Goal: Use online tool/utility: Utilize a website feature to perform a specific function

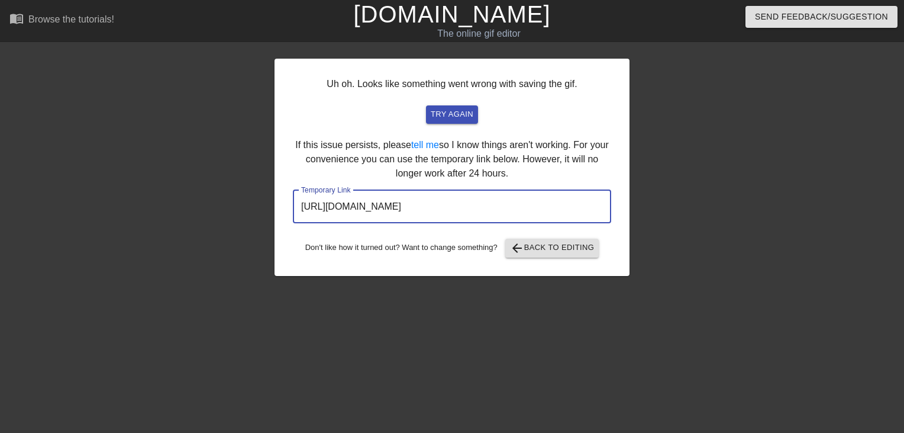
drag, startPoint x: 588, startPoint y: 206, endPoint x: 24, endPoint y: 237, distance: 564.2
click at [24, 237] on div "Uh oh. Looks like something went wrong with saving the gif. try again If this i…" at bounding box center [452, 224] width 904 height 355
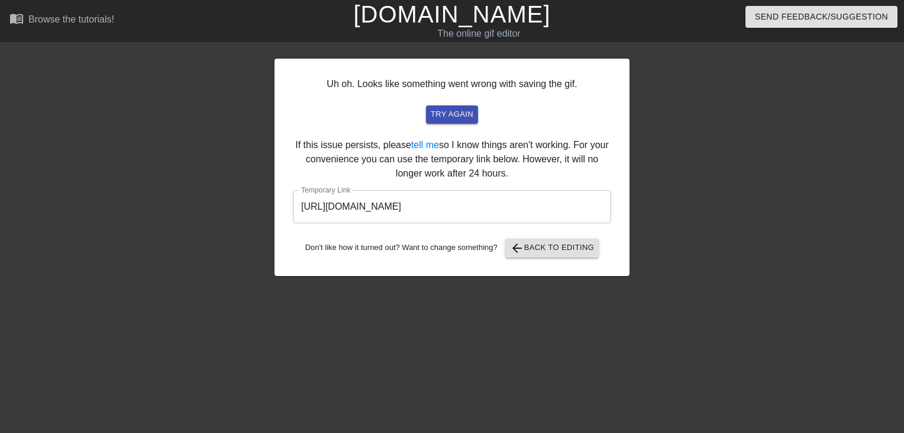
click at [469, 10] on link "[DOMAIN_NAME]" at bounding box center [451, 14] width 197 height 26
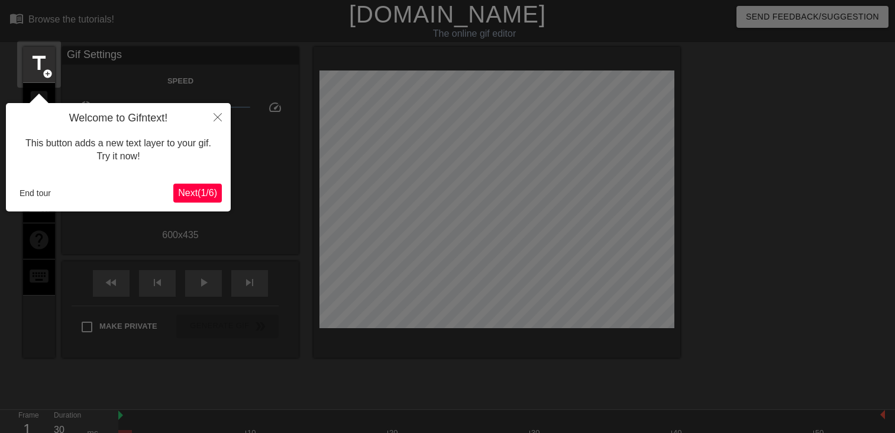
scroll to position [28, 0]
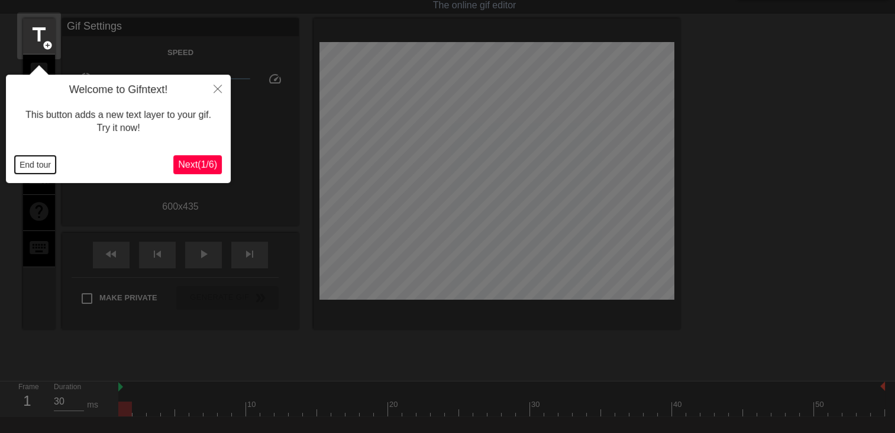
click at [38, 161] on button "End tour" at bounding box center [35, 165] width 41 height 18
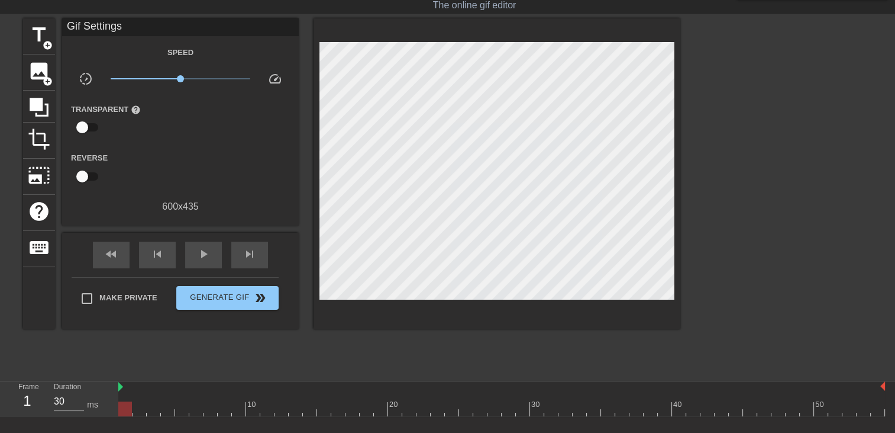
click at [223, 250] on div "fast_rewind skip_previous play_arrow skip_next" at bounding box center [180, 255] width 193 height 44
click at [209, 254] on span "play_arrow" at bounding box center [203, 254] width 14 height 14
type input "30"
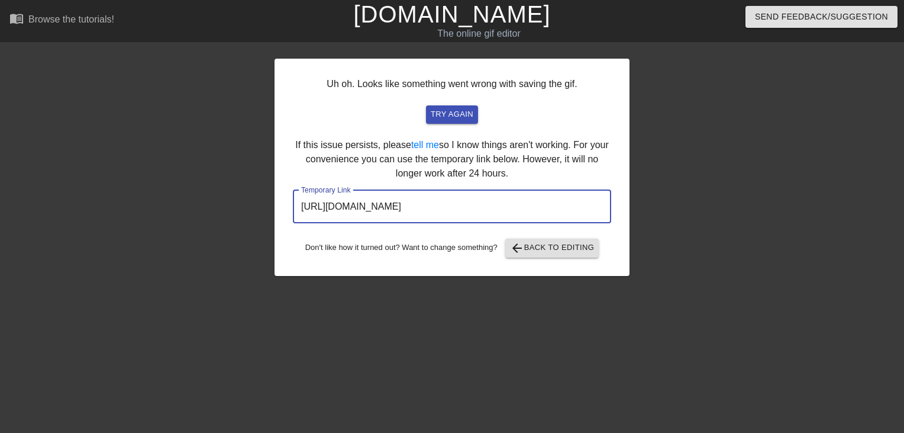
drag, startPoint x: 582, startPoint y: 216, endPoint x: 150, endPoint y: 156, distance: 435.6
click at [150, 156] on div "Uh oh. Looks like something went wrong with saving the gif. try again If this i…" at bounding box center [452, 224] width 904 height 355
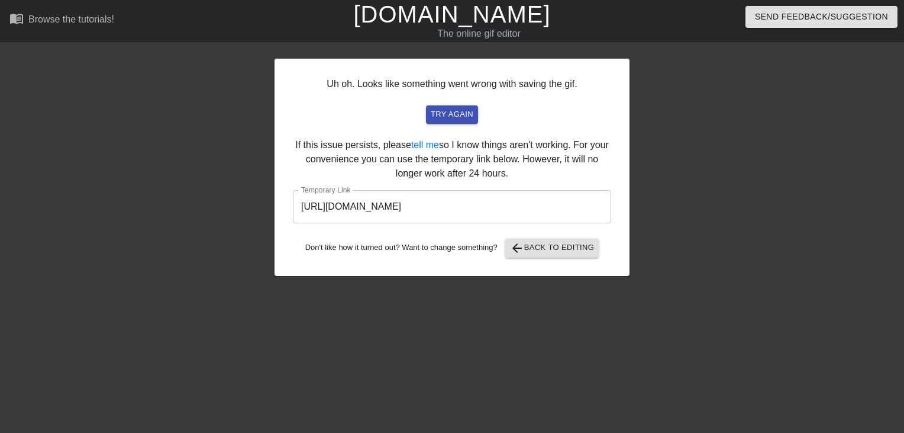
click at [454, 20] on link "[DOMAIN_NAME]" at bounding box center [451, 14] width 197 height 26
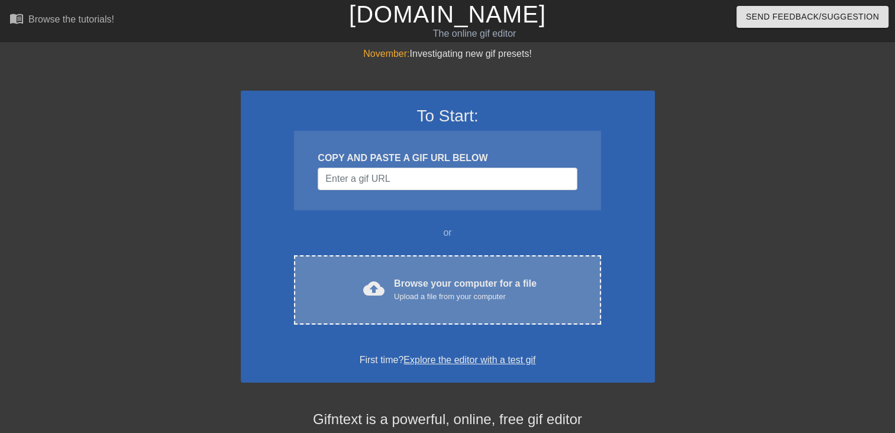
click at [528, 269] on div "cloud_upload Browse your computer for a file Upload a file from your computer C…" at bounding box center [447, 289] width 307 height 69
click at [407, 289] on div "Browse your computer for a file Upload a file from your computer" at bounding box center [465, 289] width 143 height 26
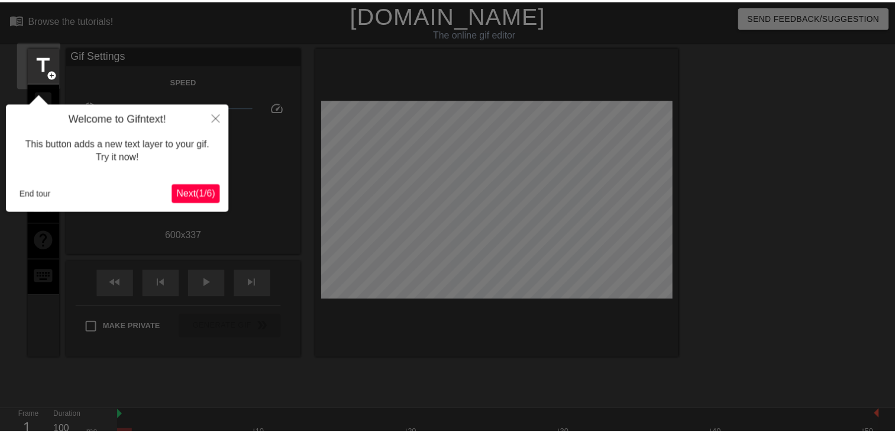
scroll to position [28, 0]
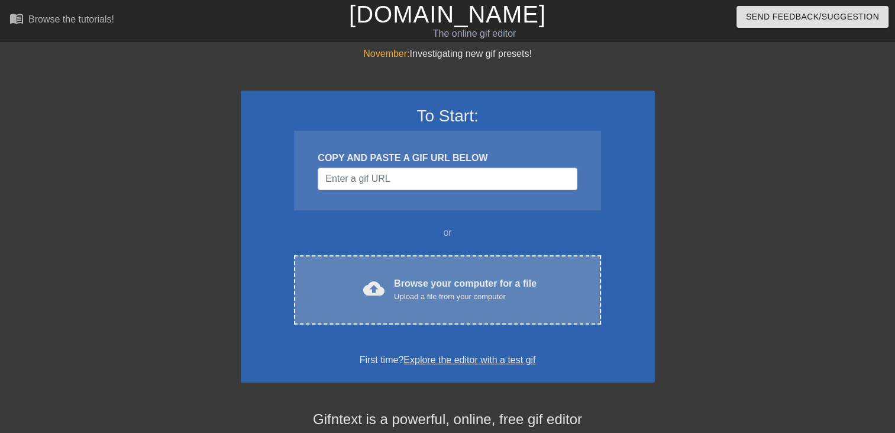
click at [505, 296] on div "Upload a file from your computer" at bounding box center [465, 297] width 143 height 12
